Goal: Transaction & Acquisition: Subscribe to service/newsletter

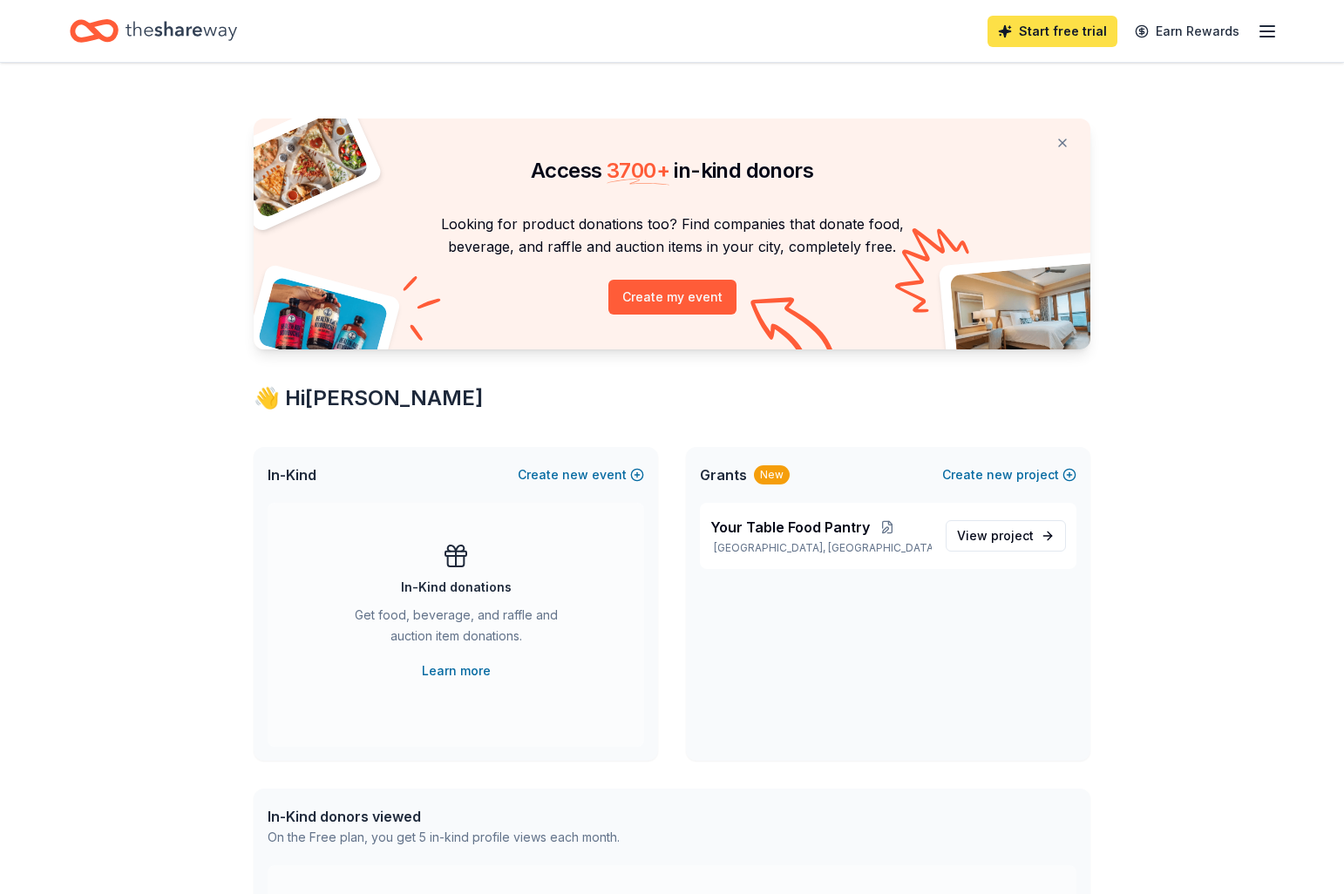
click at [1064, 34] on link "Start free trial" at bounding box center [1052, 31] width 130 height 31
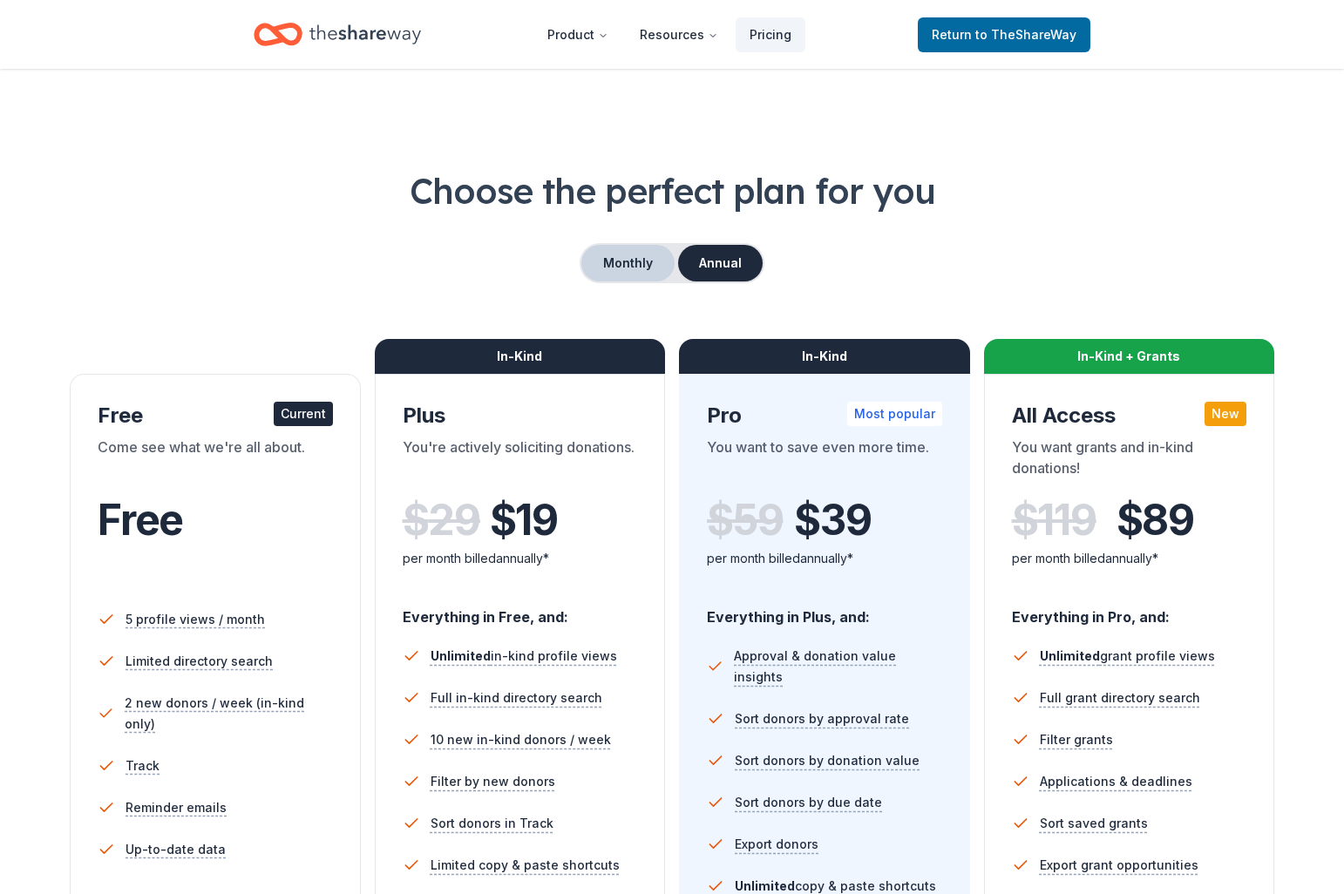
click at [622, 268] on button "Monthly" at bounding box center [627, 263] width 93 height 37
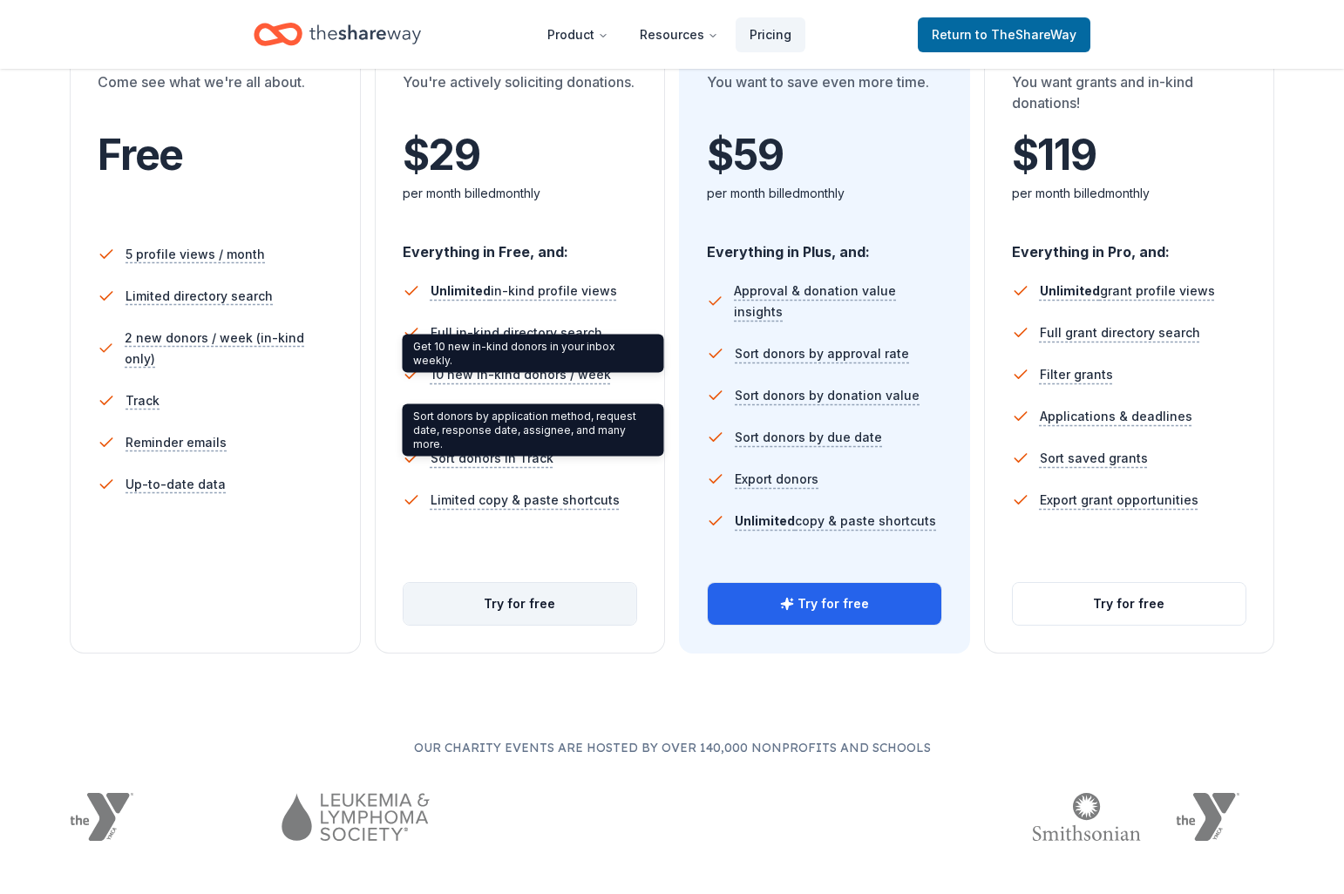
scroll to position [368, 0]
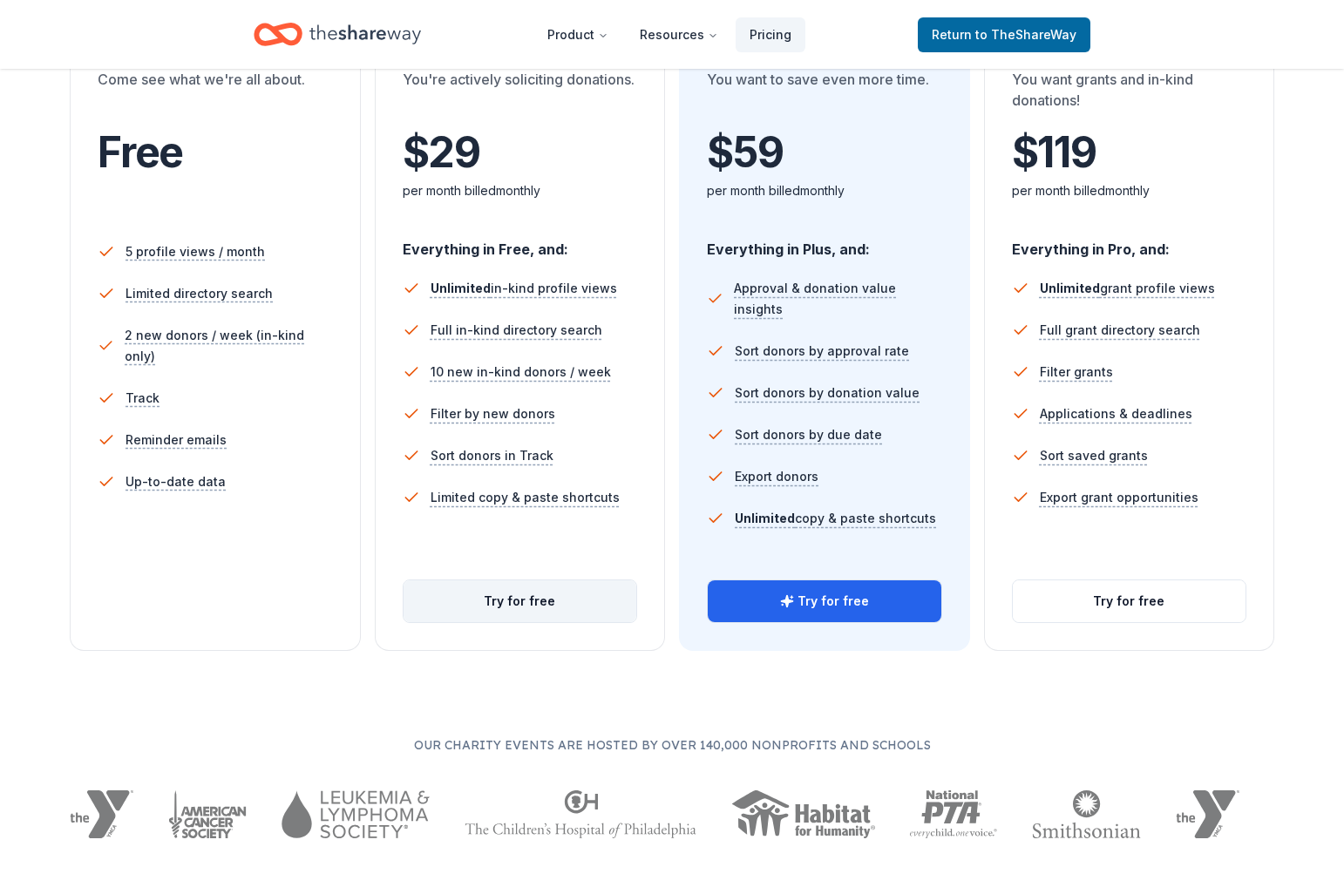
click at [511, 594] on button "Try for free" at bounding box center [520, 601] width 234 height 42
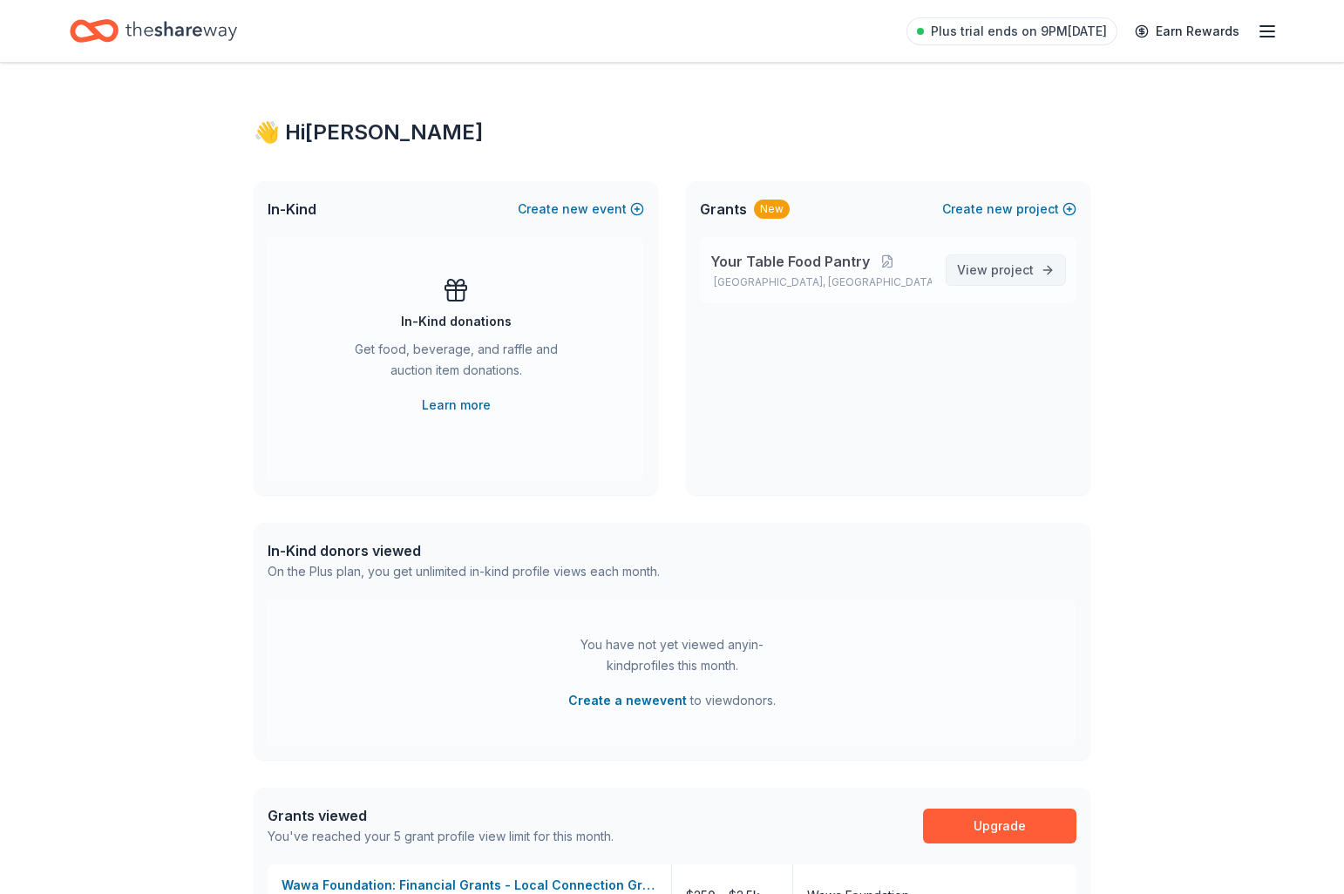
click at [999, 275] on span "project" at bounding box center [1012, 269] width 43 height 15
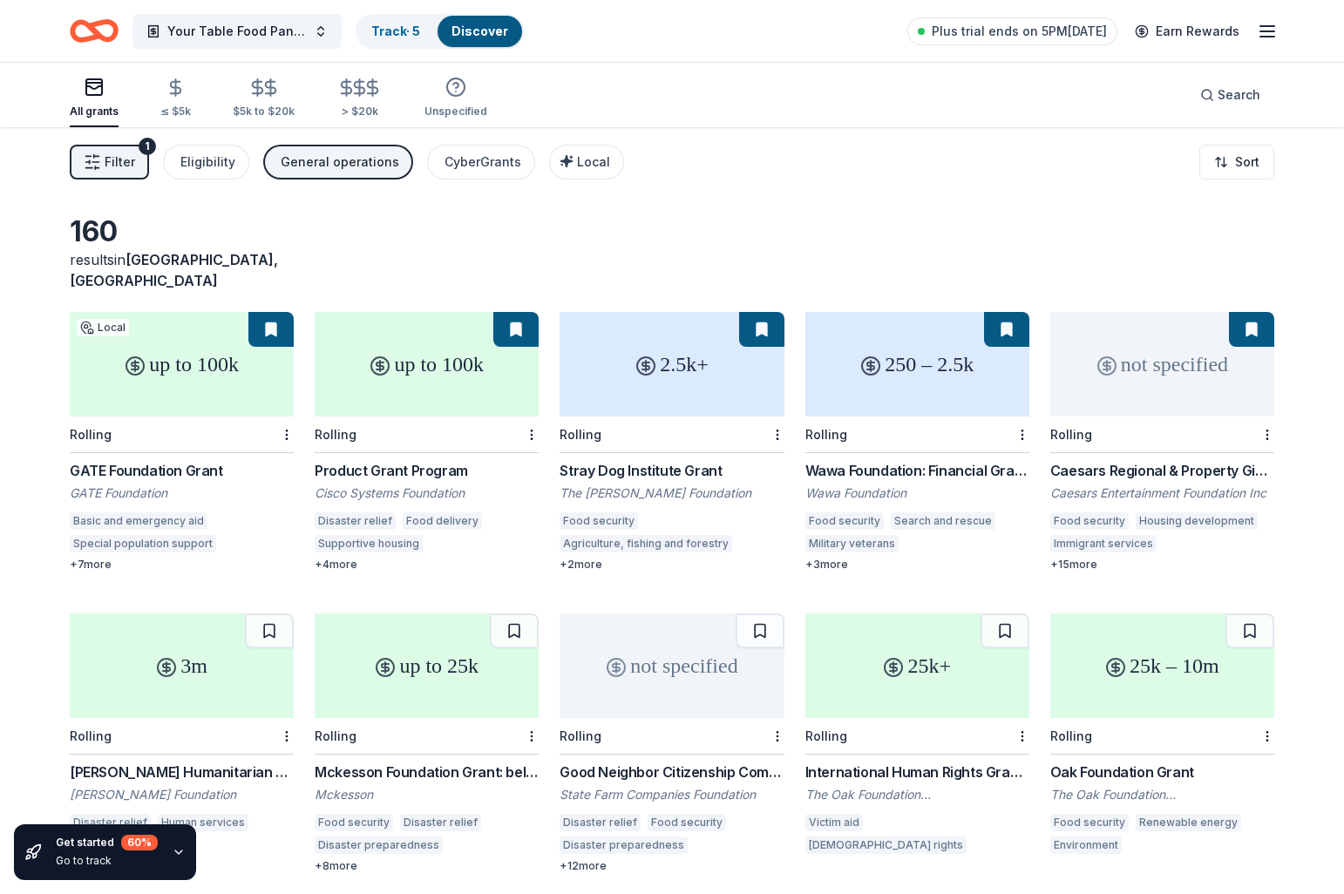
click at [744, 79] on div "All grants ≤ $5k $5k to $20k > $20k Unspecified Search" at bounding box center [672, 95] width 1204 height 64
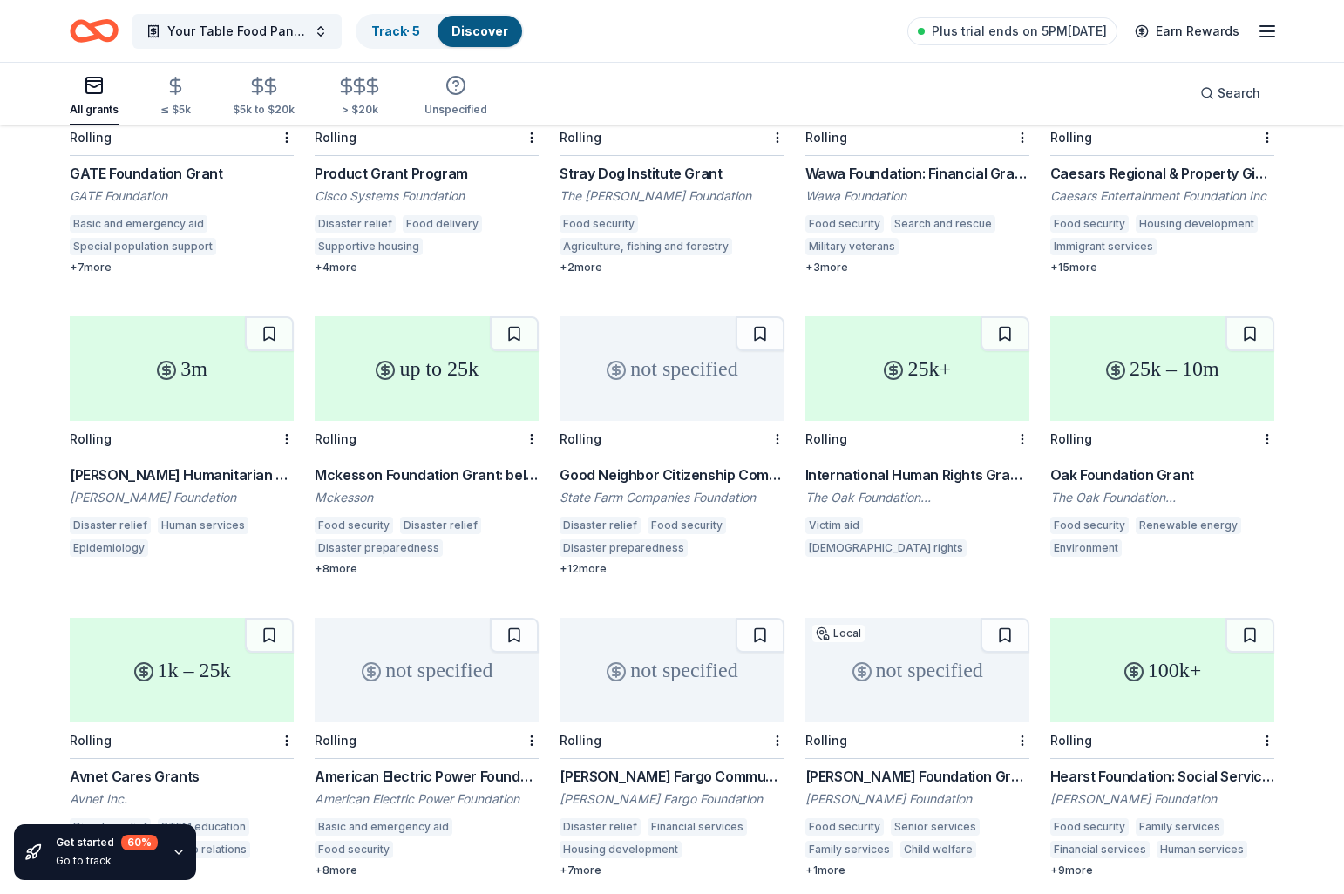
scroll to position [300, 0]
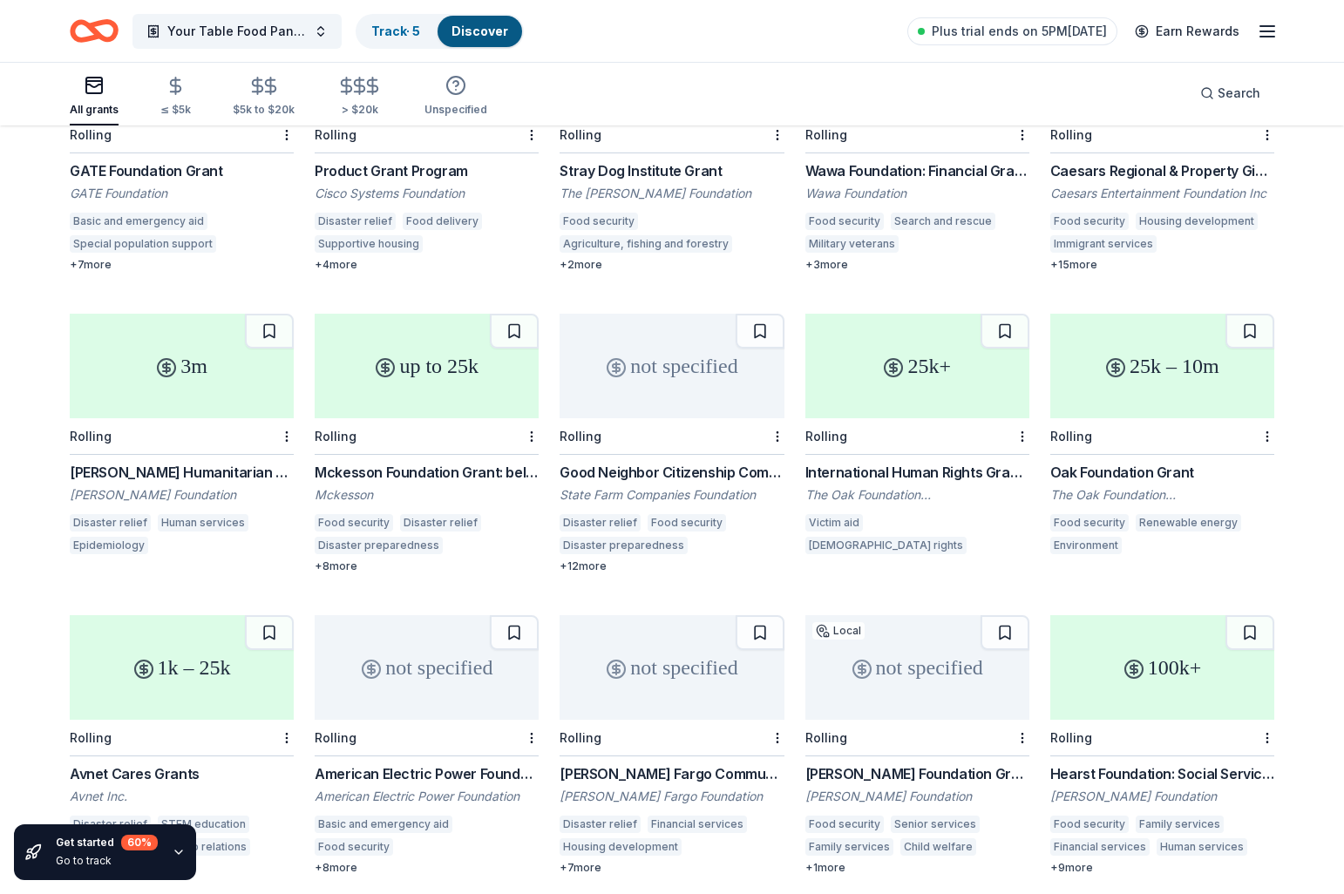
click at [189, 379] on div "3m" at bounding box center [182, 366] width 224 height 105
click at [460, 33] on link "Discover" at bounding box center [479, 31] width 57 height 15
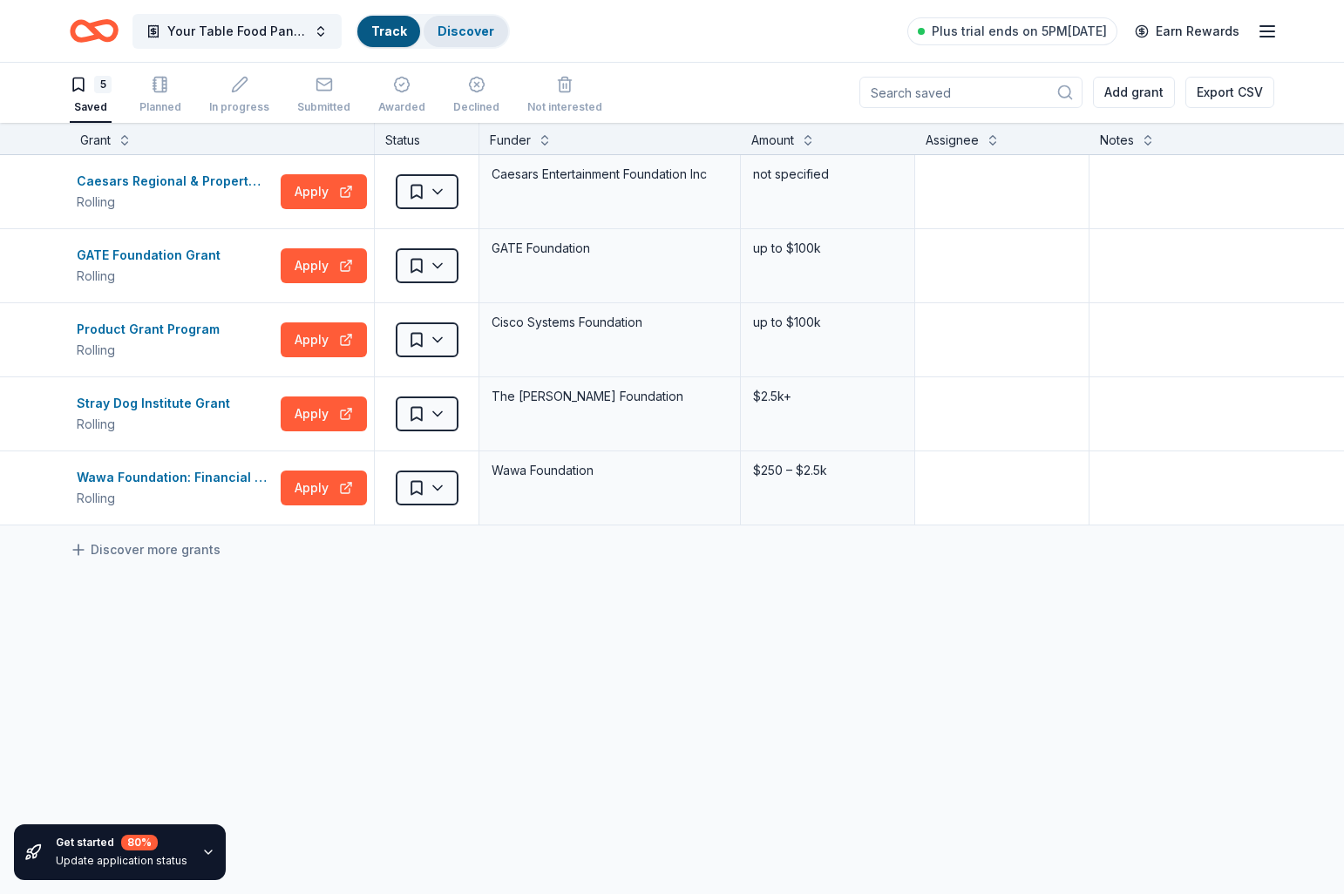
scroll to position [1, 0]
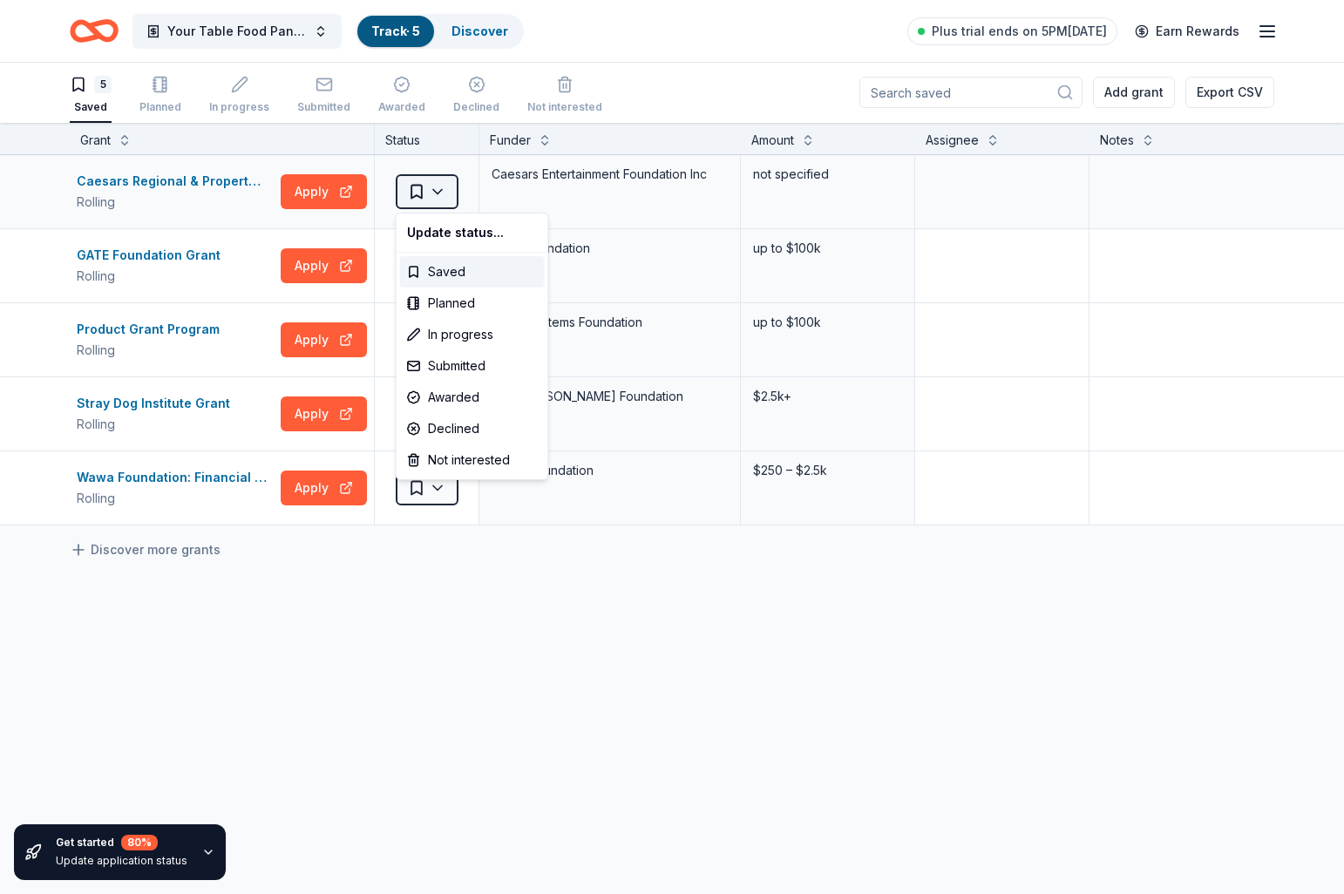
click at [439, 192] on html "Your Table Food Pantry Track · 5 Discover Plus trial ends on 5PM, 10/3 Earn Rew…" at bounding box center [672, 446] width 1344 height 894
click at [466, 464] on div "Not interested" at bounding box center [472, 459] width 145 height 31
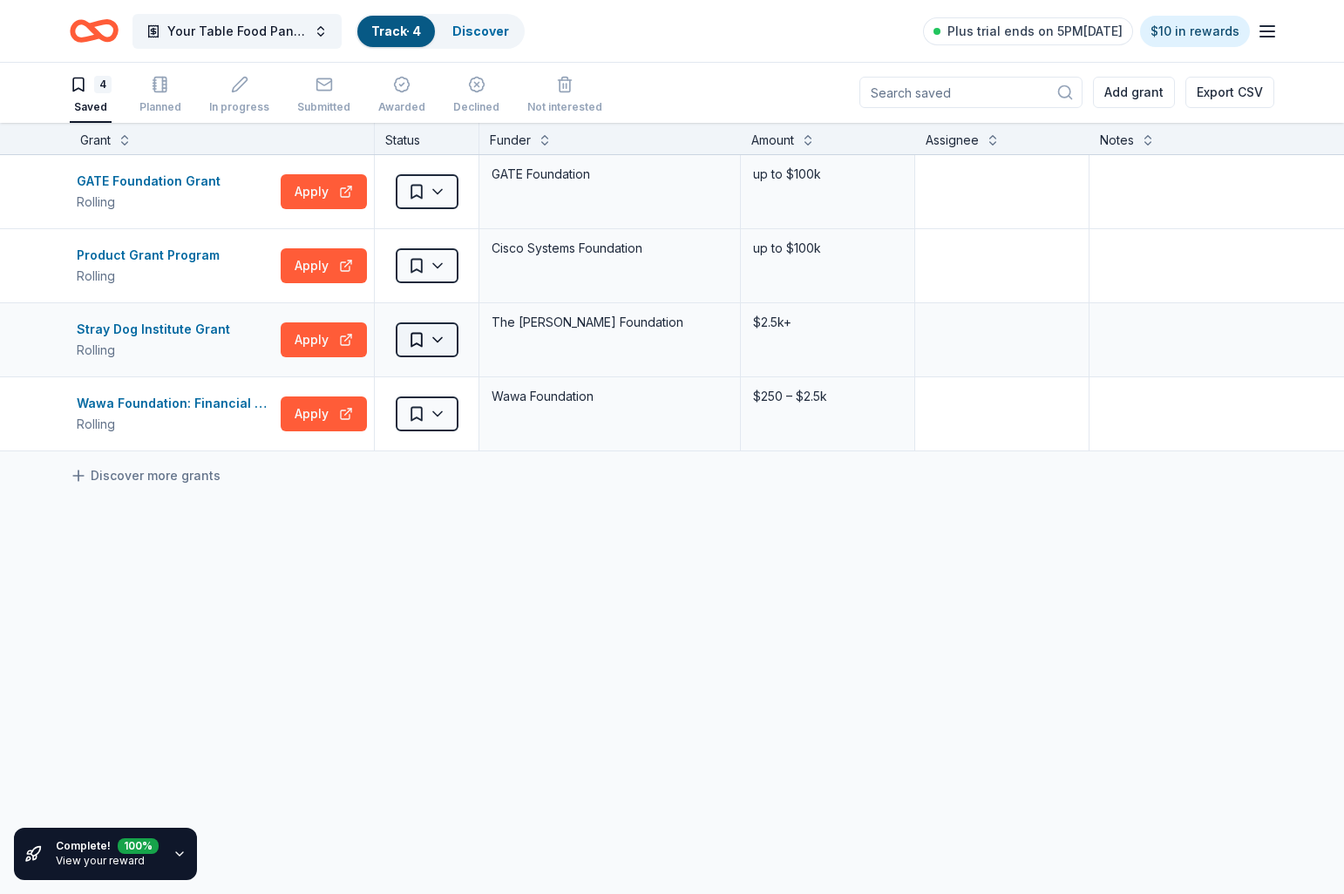
click at [438, 339] on html "Your Table Food Pantry Track · 4 Discover Plus trial ends on 5PM, 10/3 $10 in r…" at bounding box center [672, 446] width 1344 height 894
click at [450, 614] on div "Not interested" at bounding box center [472, 608] width 145 height 31
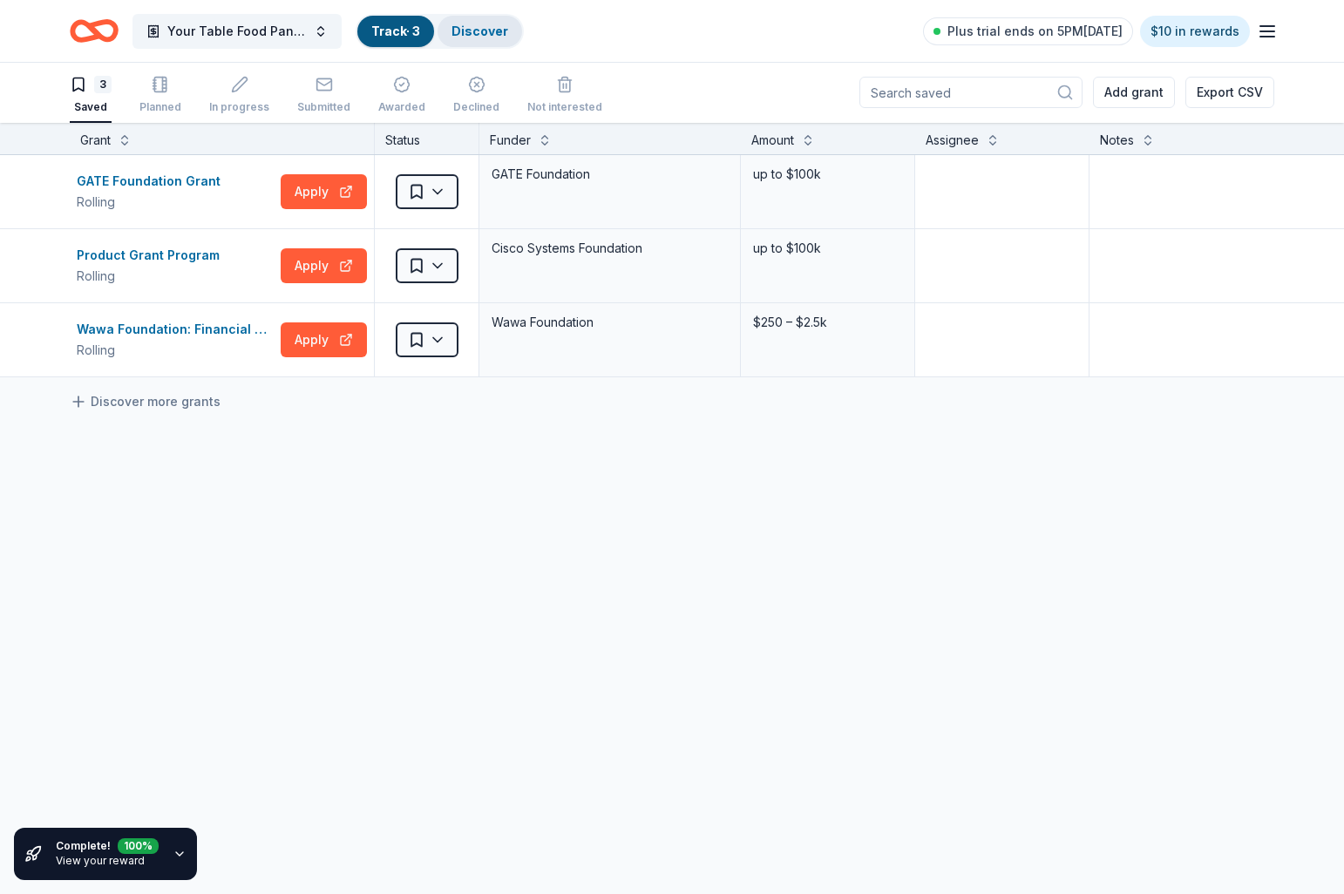
click at [479, 35] on link "Discover" at bounding box center [479, 31] width 57 height 15
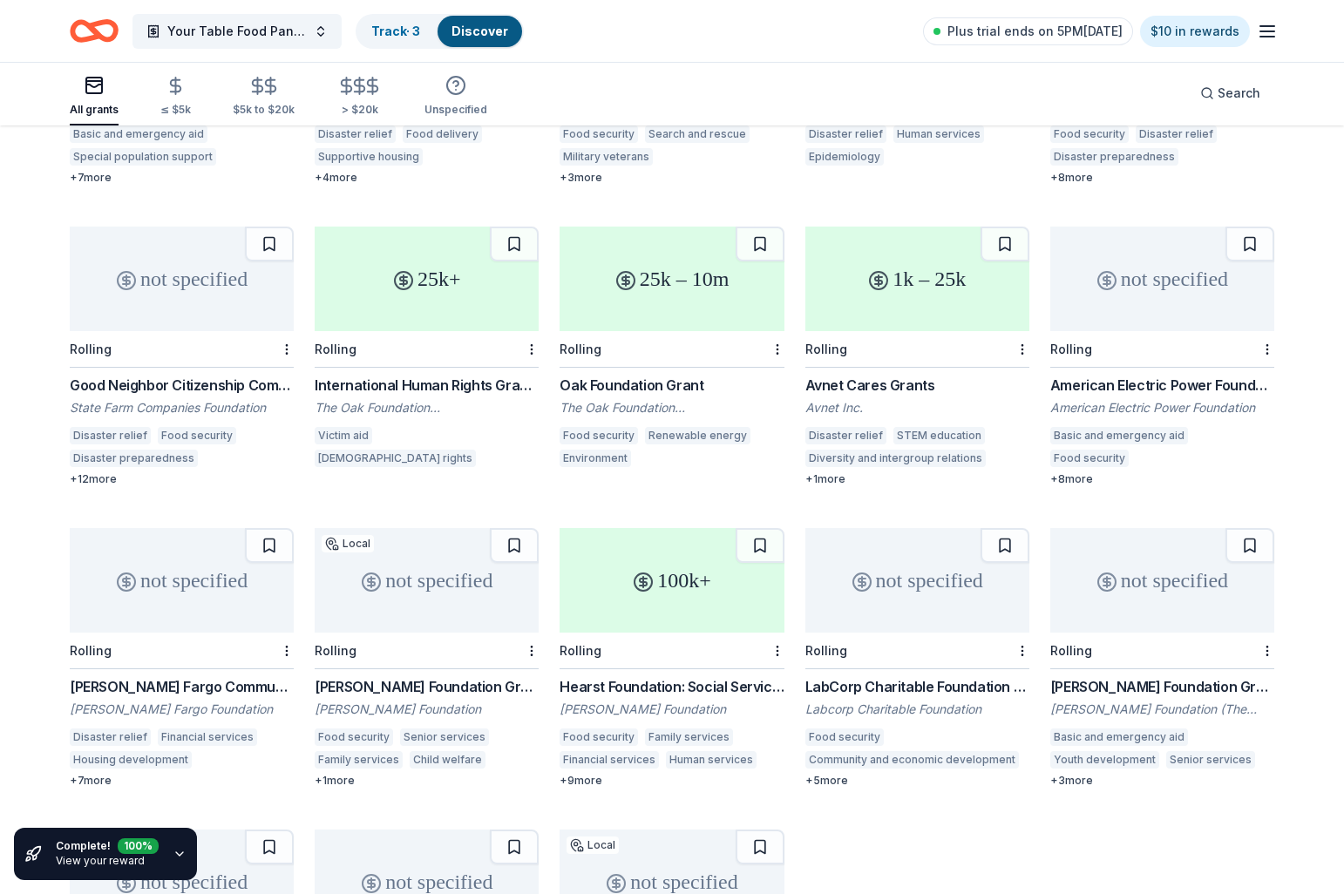
scroll to position [389, 0]
click at [177, 280] on div "not specified" at bounding box center [182, 277] width 224 height 105
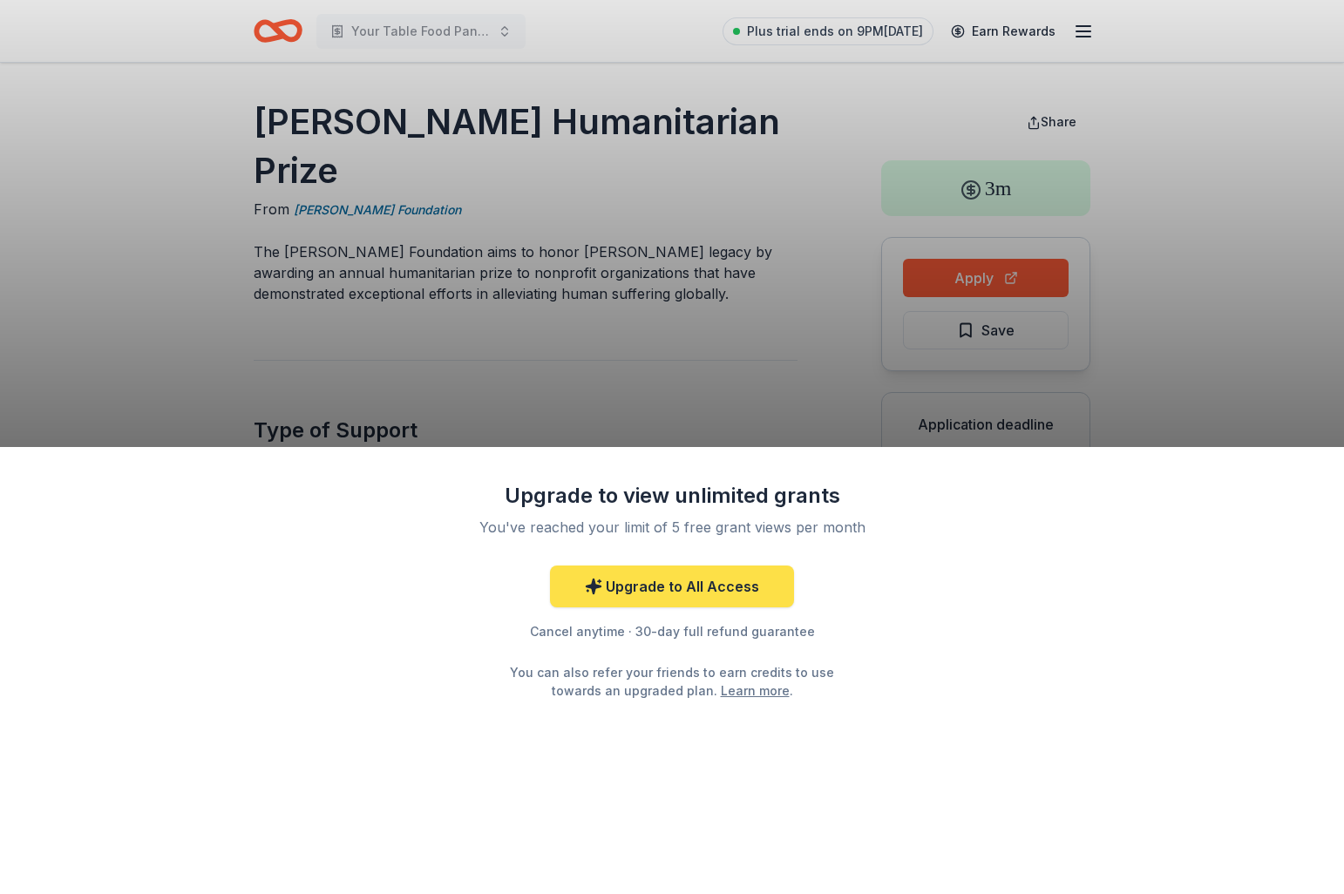
click at [641, 588] on link "Upgrade to All Access" at bounding box center [672, 586] width 244 height 42
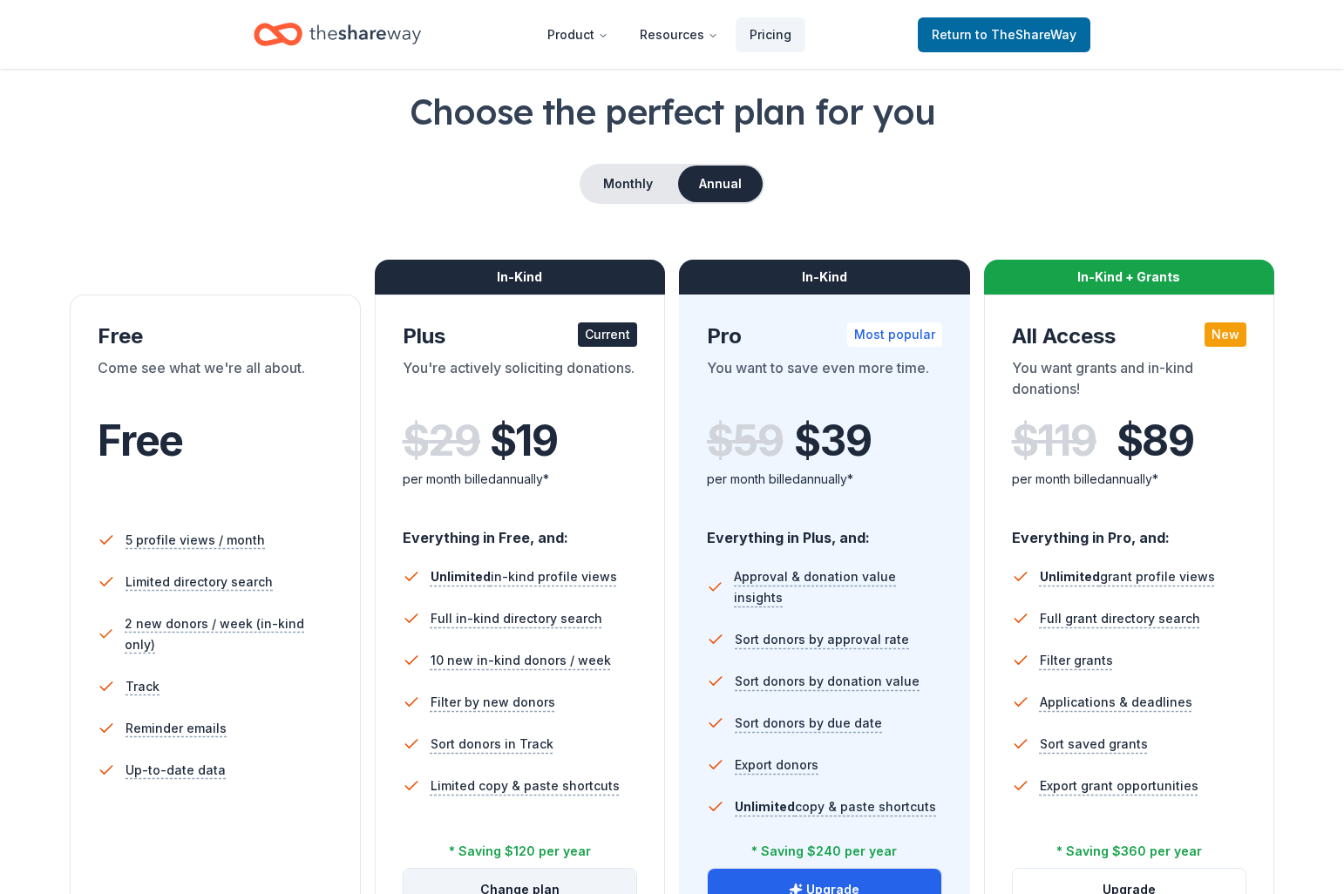
scroll to position [76, 0]
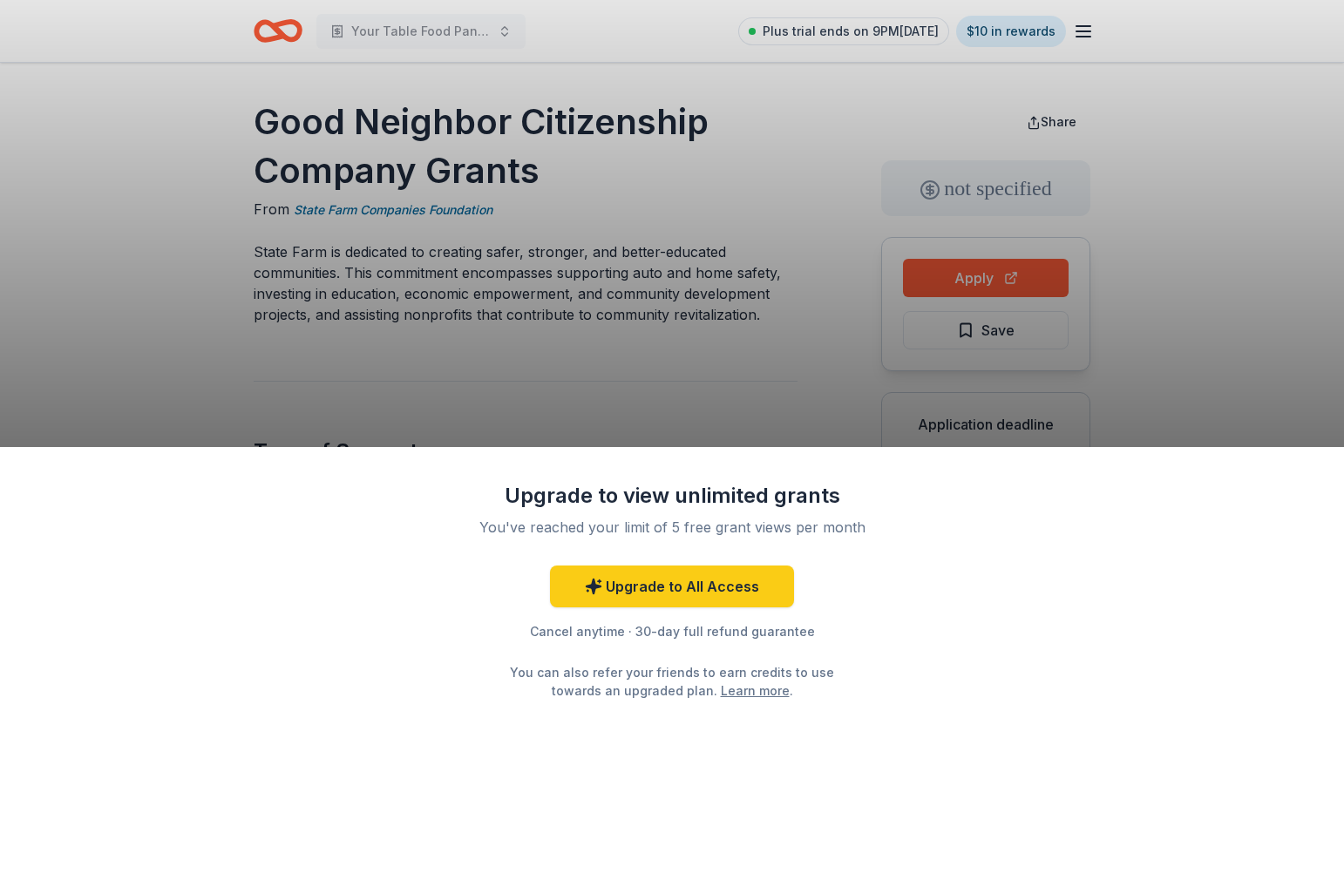
click at [178, 254] on div "Upgrade to view unlimited grants You've reached your limit of 5 free grant view…" at bounding box center [672, 447] width 1344 height 894
click at [642, 348] on div "Upgrade to view unlimited grants You've reached your limit of 5 free grant view…" at bounding box center [672, 447] width 1344 height 894
drag, startPoint x: 671, startPoint y: 397, endPoint x: 659, endPoint y: 397, distance: 12.2
click at [671, 397] on div "Upgrade to view unlimited grants You've reached your limit of 5 free grant view…" at bounding box center [672, 447] width 1344 height 894
